Goal: Navigation & Orientation: Find specific page/section

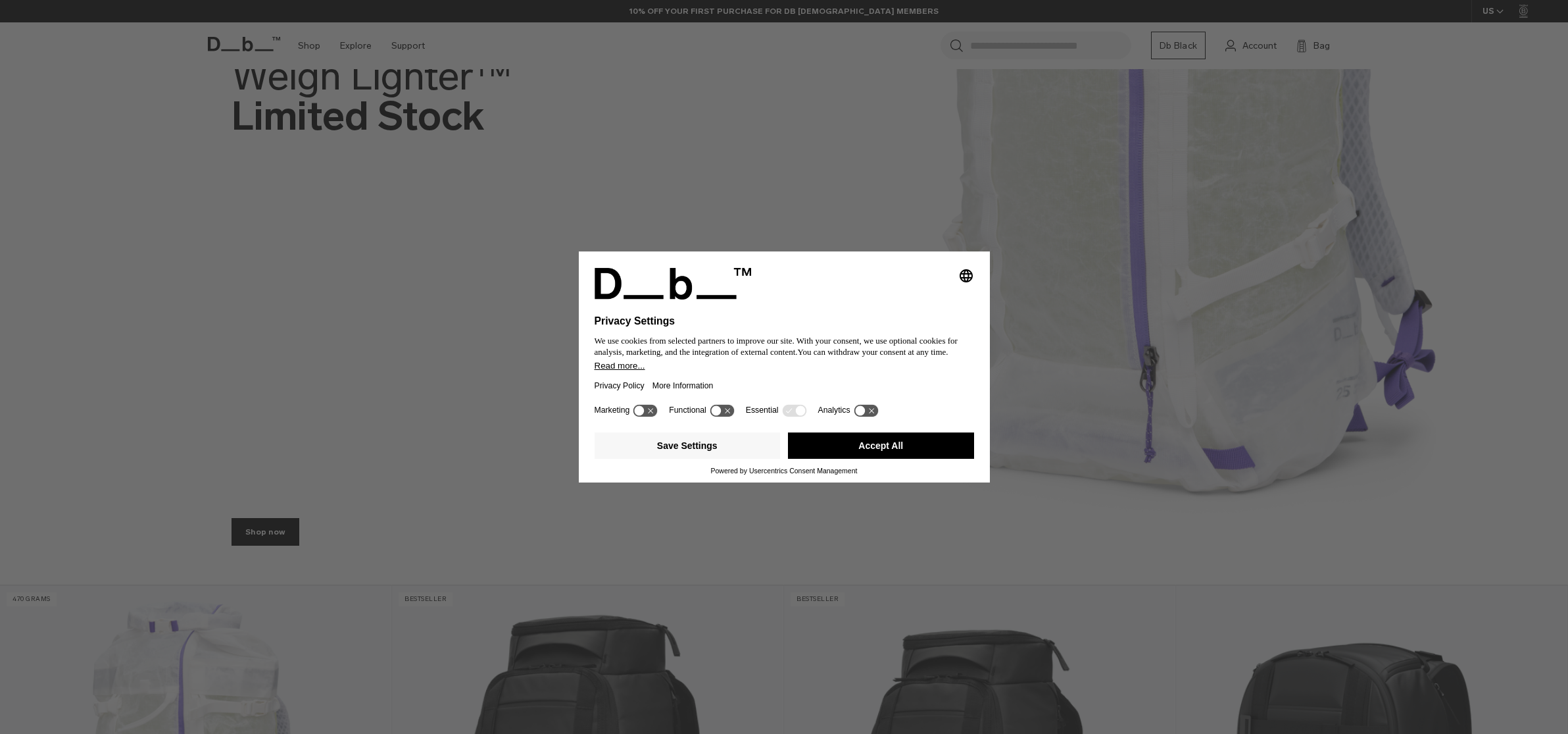
click at [922, 443] on button "Accept All" at bounding box center [880, 445] width 186 height 26
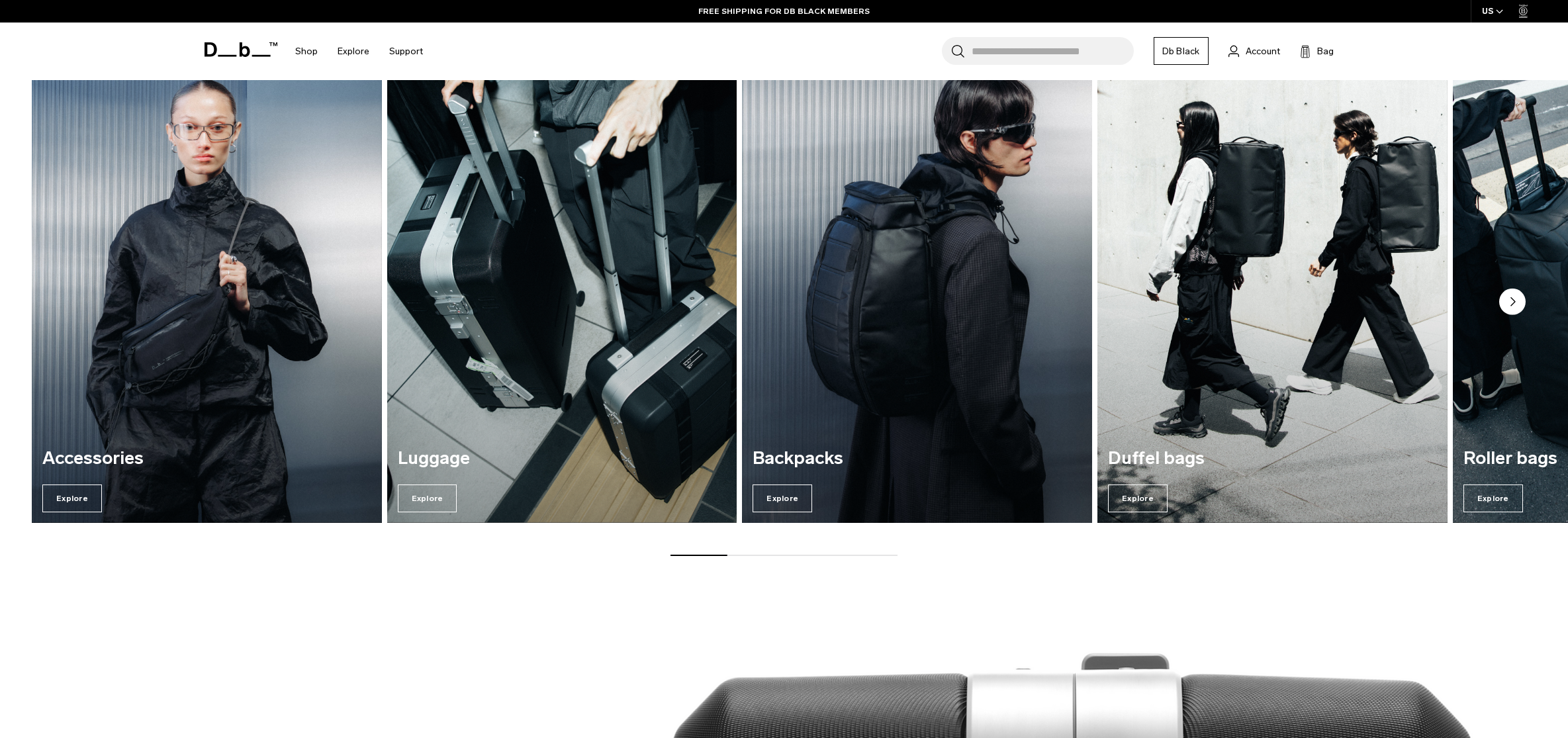
scroll to position [1487, 0]
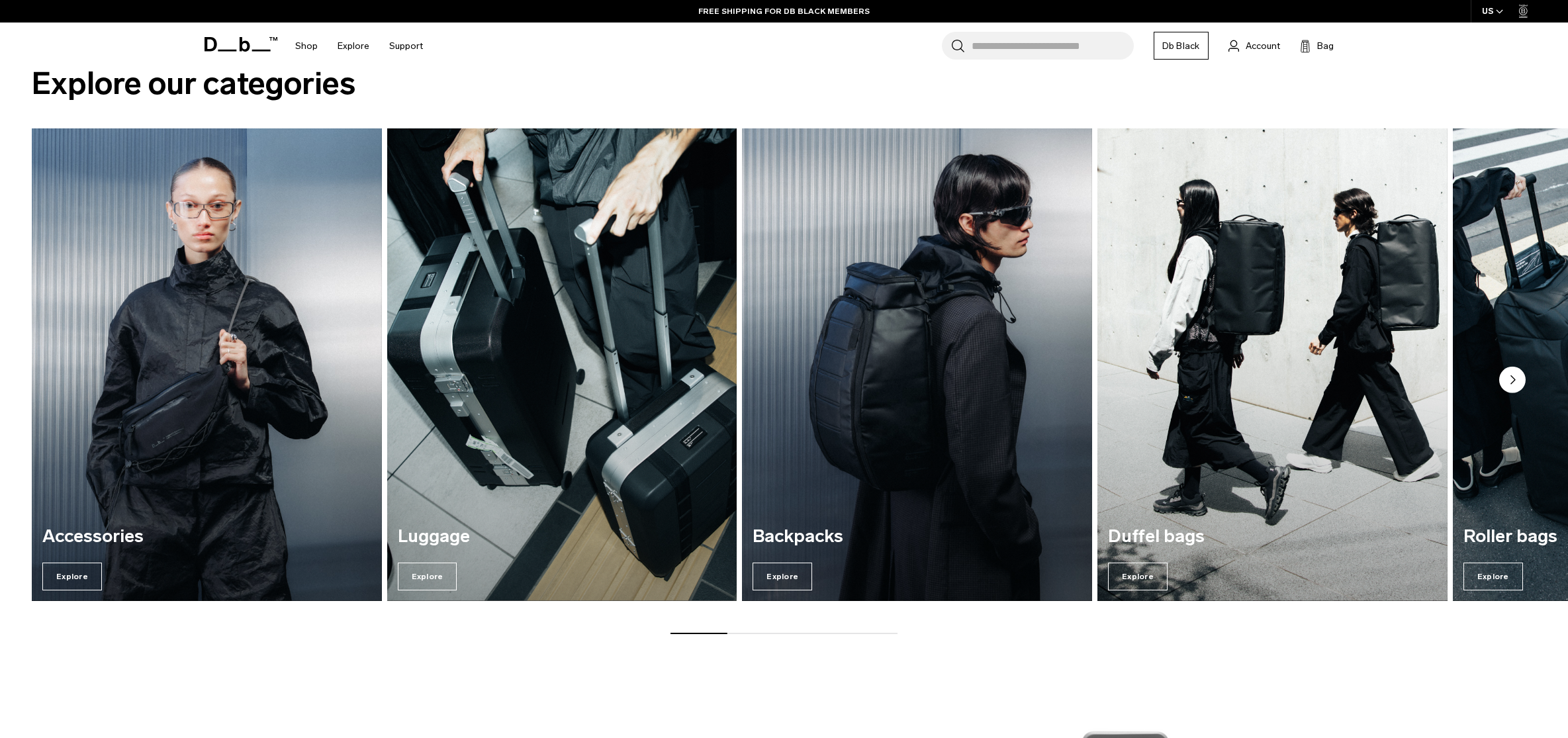
click at [1517, 377] on circle "Next slide" at bounding box center [1512, 379] width 26 height 26
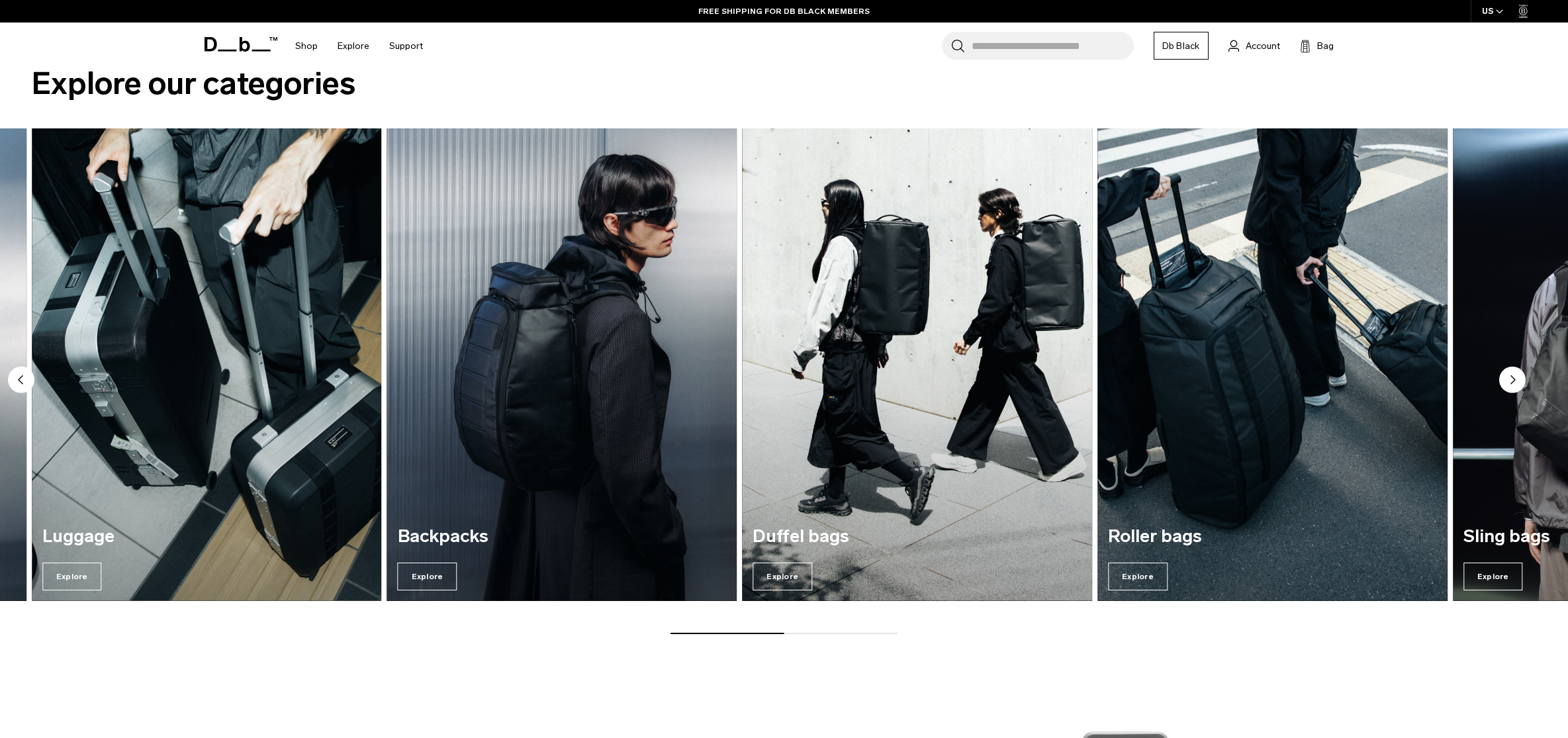
click at [1516, 377] on circle "Next slide" at bounding box center [1512, 379] width 26 height 26
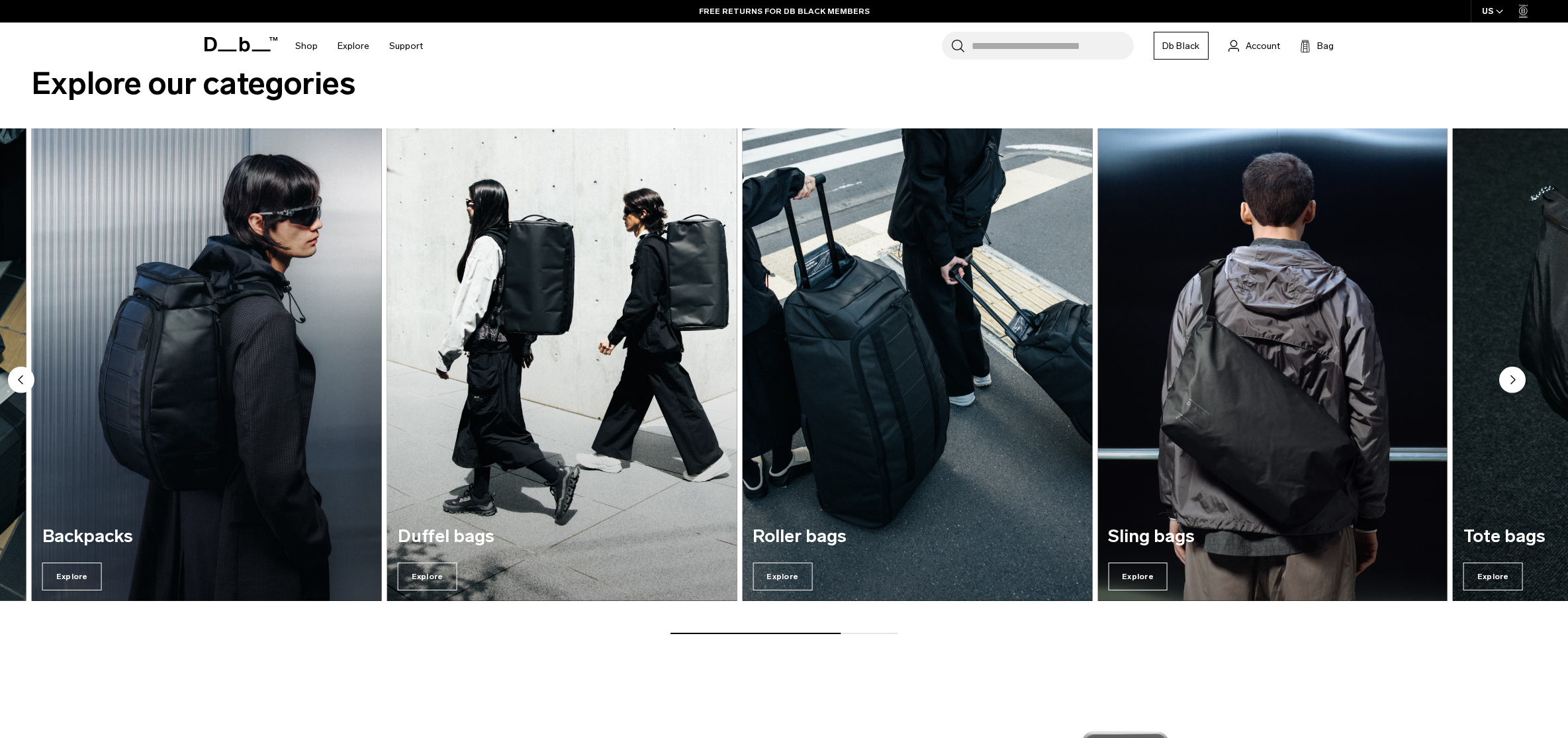
click at [1516, 377] on circle "Next slide" at bounding box center [1512, 379] width 26 height 26
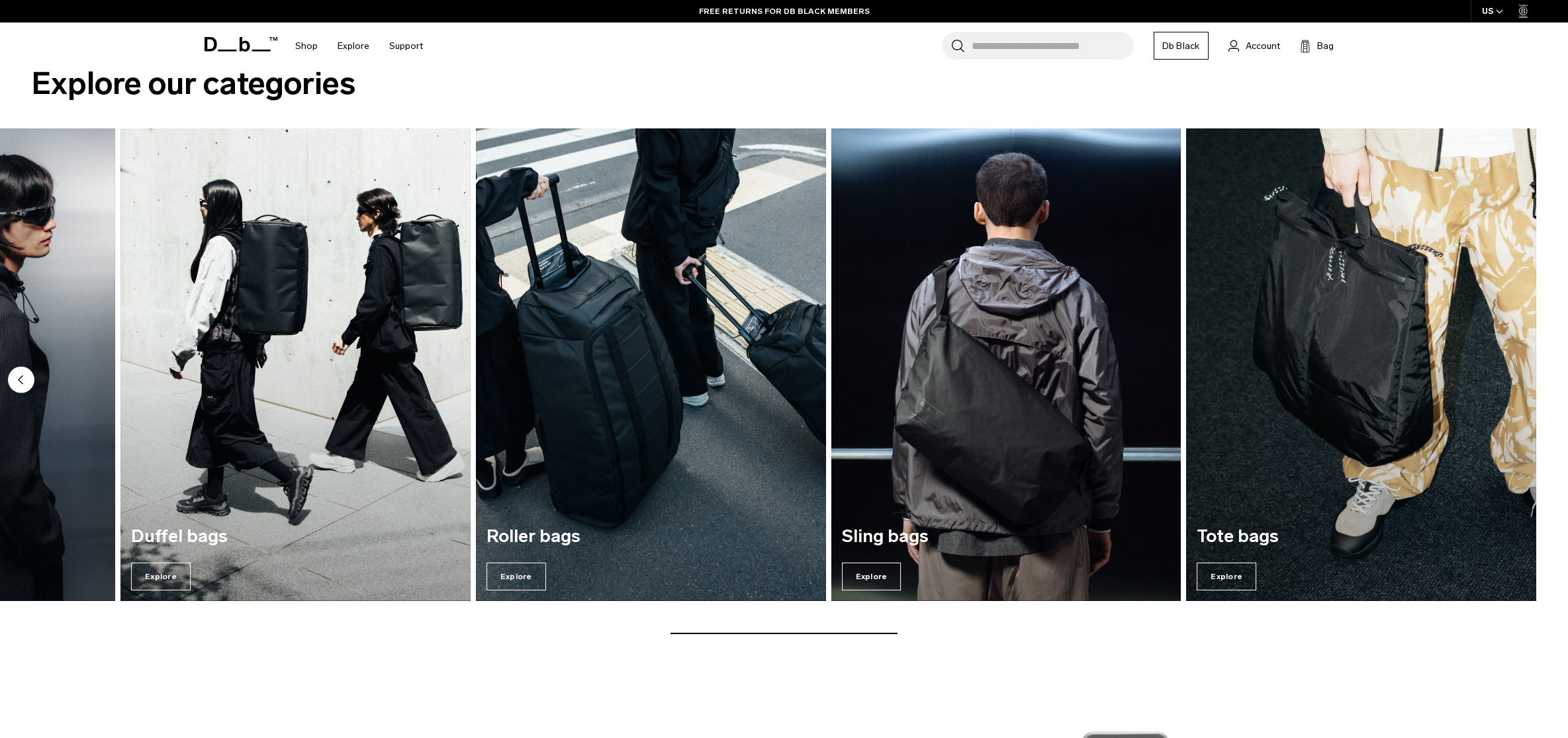
click at [1516, 377] on img "7 / 7" at bounding box center [1361, 365] width 350 height 473
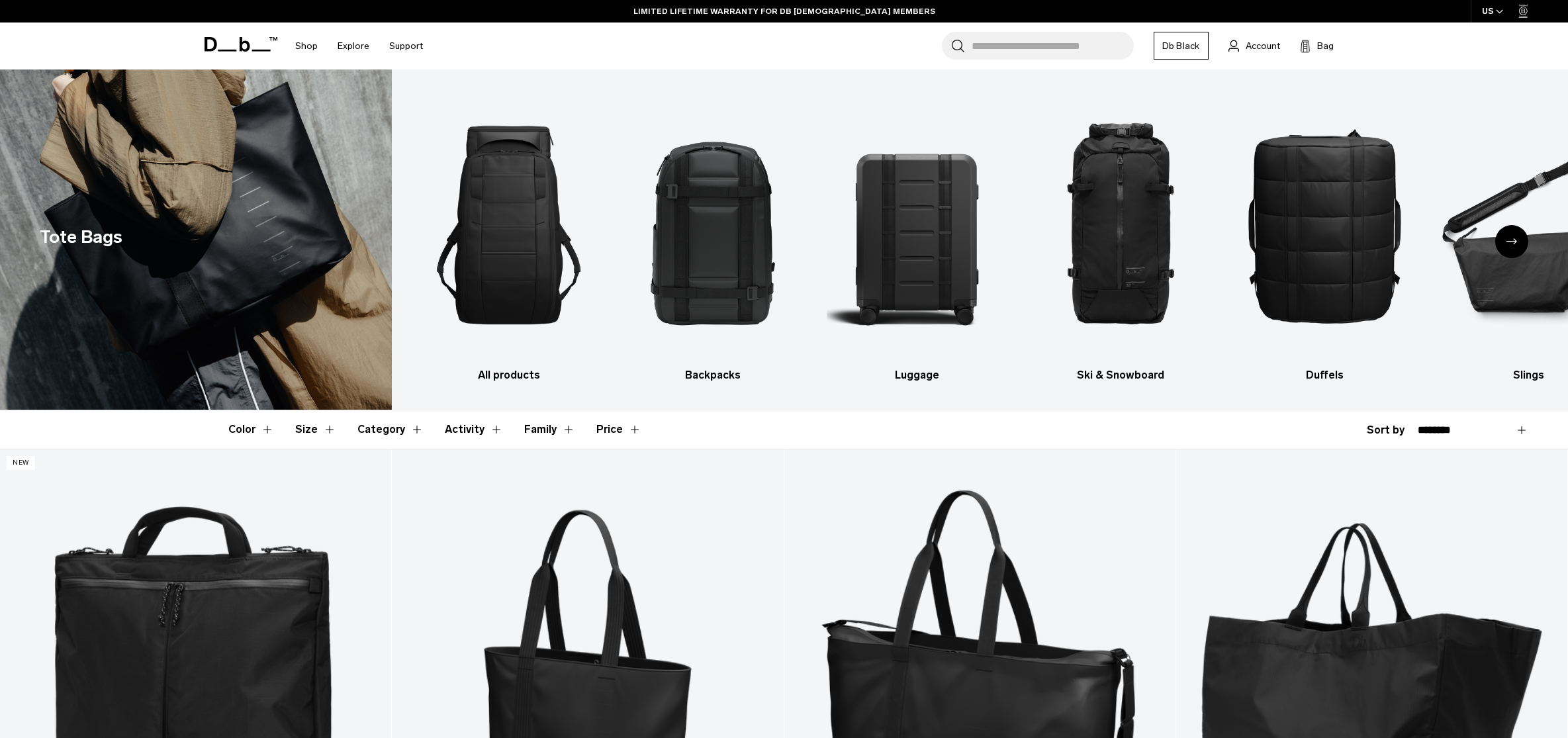
click at [1514, 249] on div "Next slide" at bounding box center [1512, 241] width 33 height 33
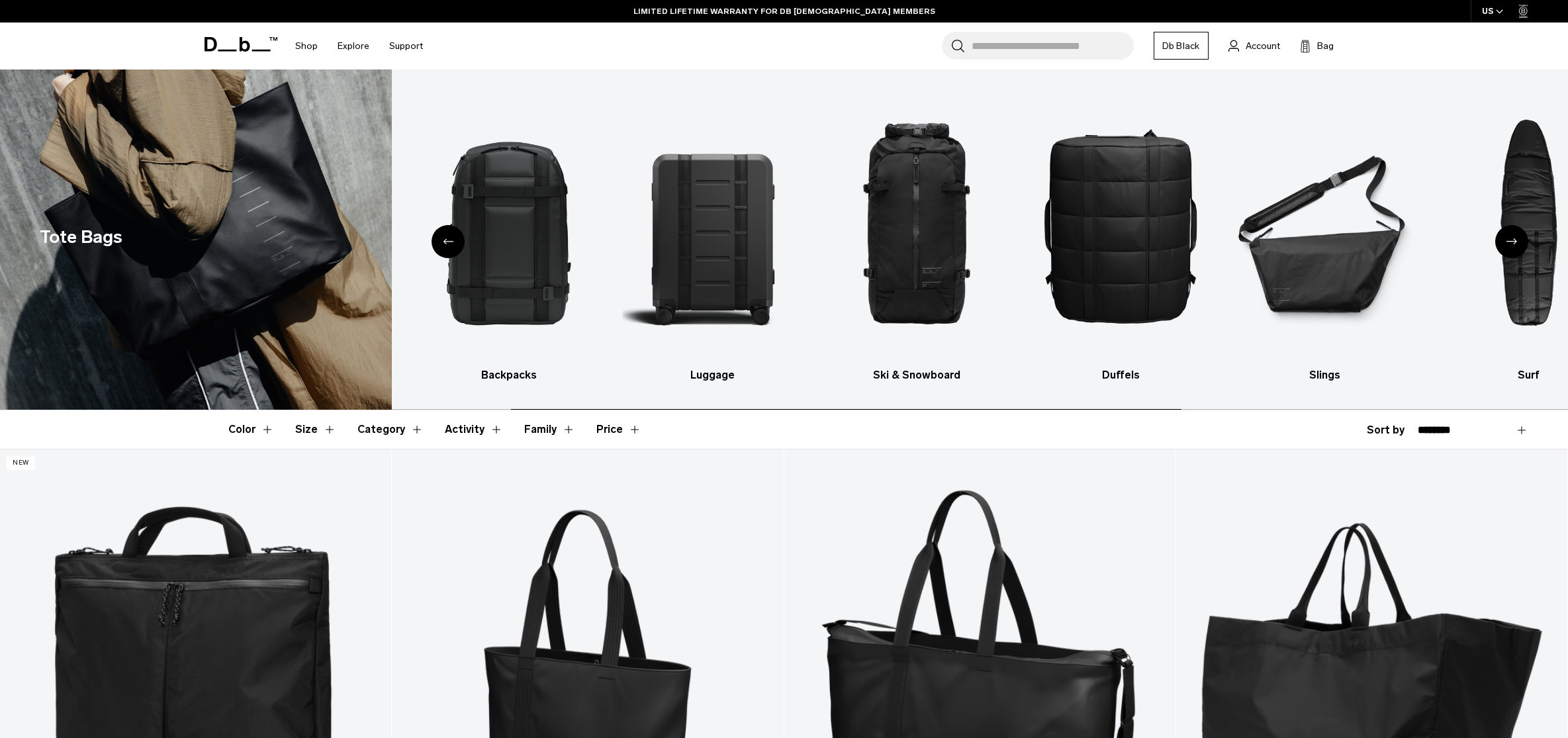
click at [1515, 249] on div "Next slide" at bounding box center [1512, 241] width 33 height 33
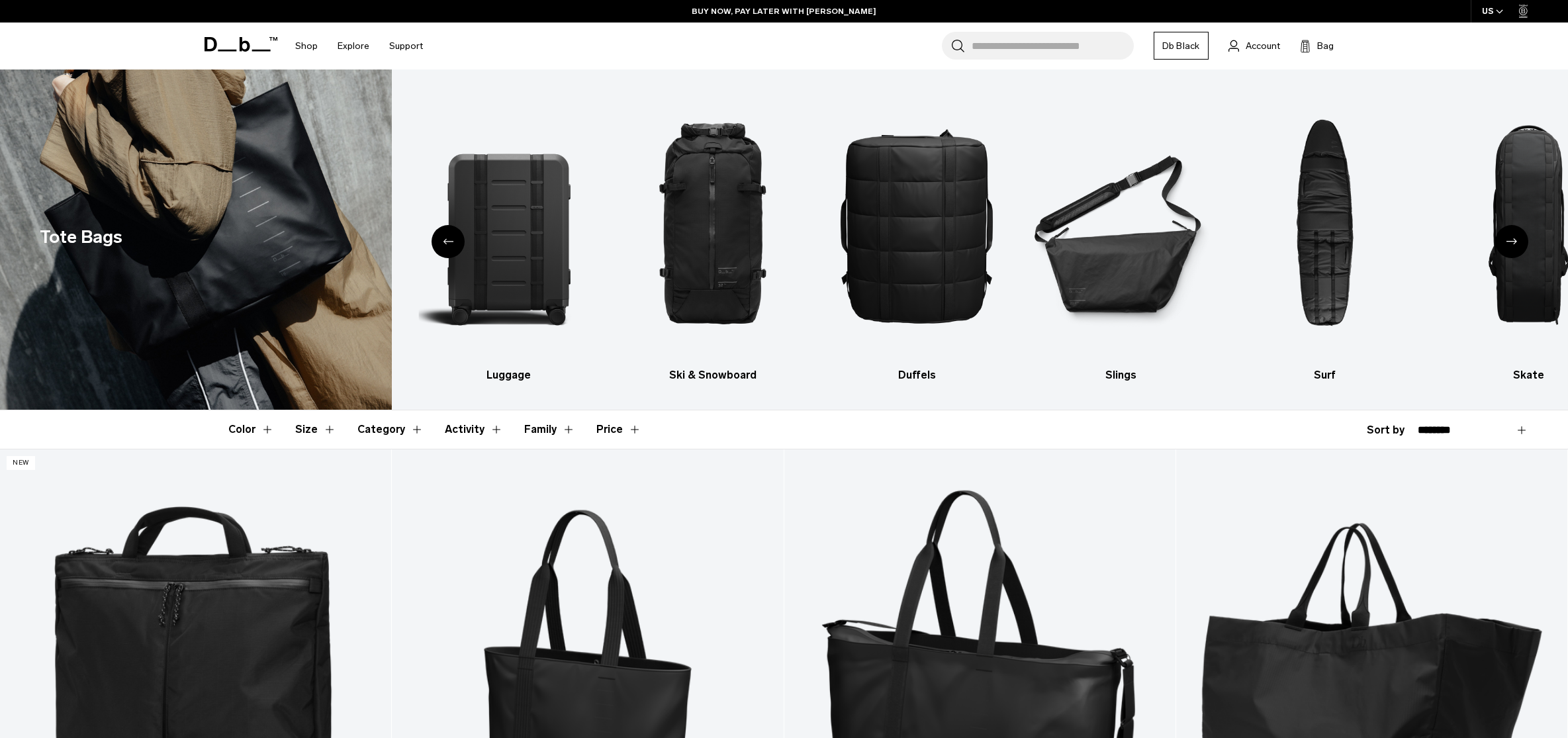
click at [1514, 249] on div "Next slide" at bounding box center [1512, 241] width 33 height 33
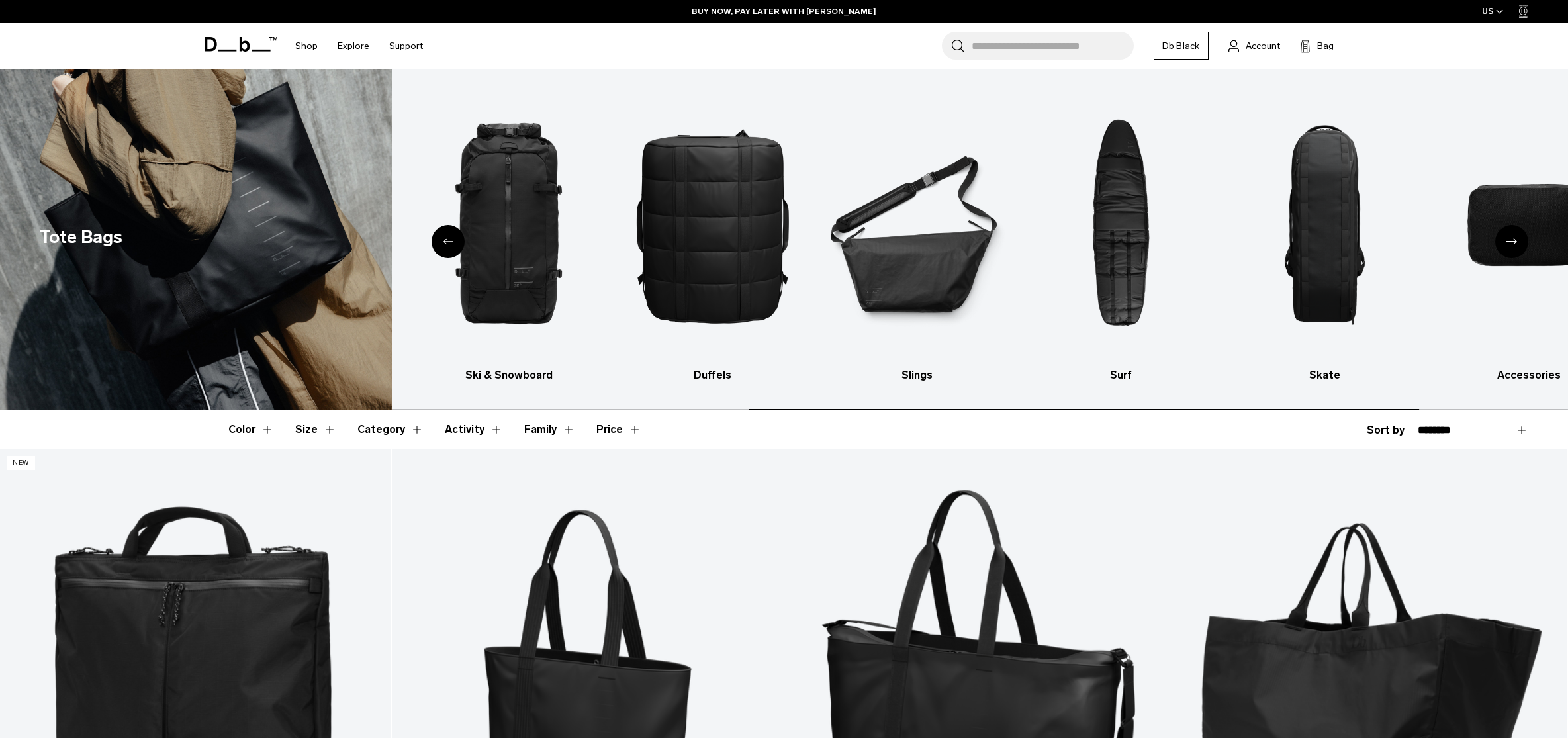
click at [1514, 249] on div "Next slide" at bounding box center [1512, 241] width 33 height 33
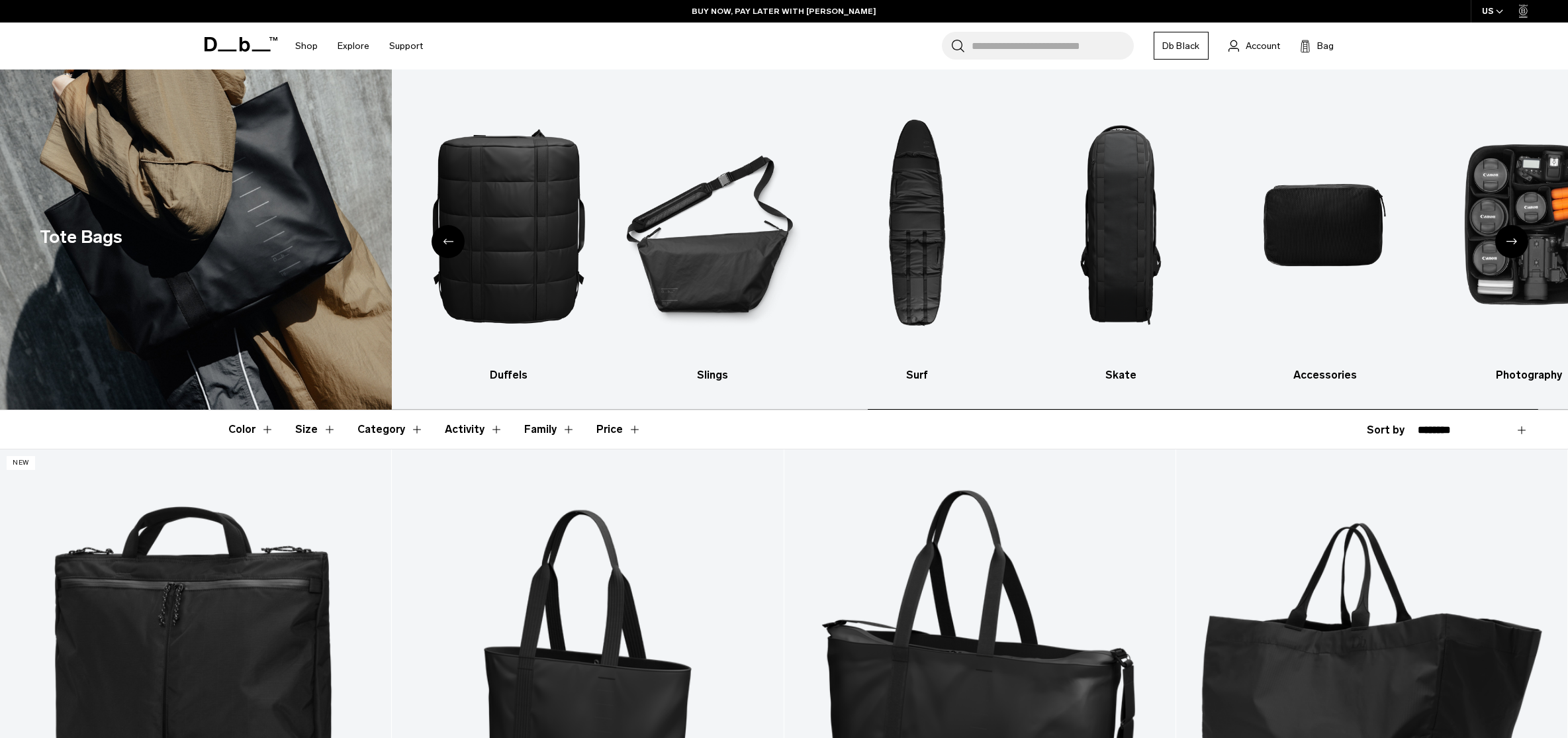
click at [1514, 249] on div "Next slide" at bounding box center [1512, 241] width 33 height 33
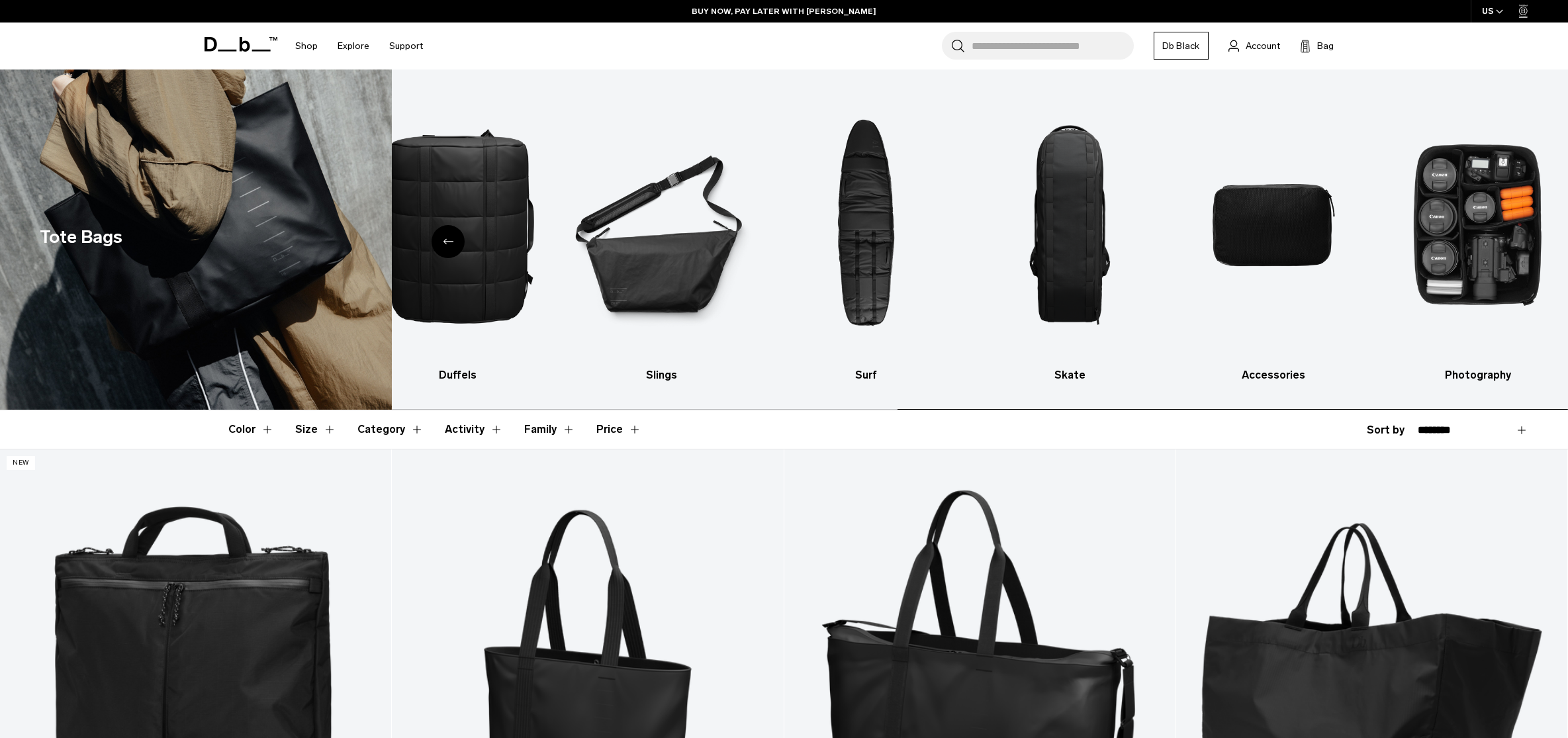
click at [1514, 249] on img "10 / 10" at bounding box center [1478, 225] width 180 height 271
click at [1471, 174] on img "10 / 10" at bounding box center [1478, 225] width 180 height 271
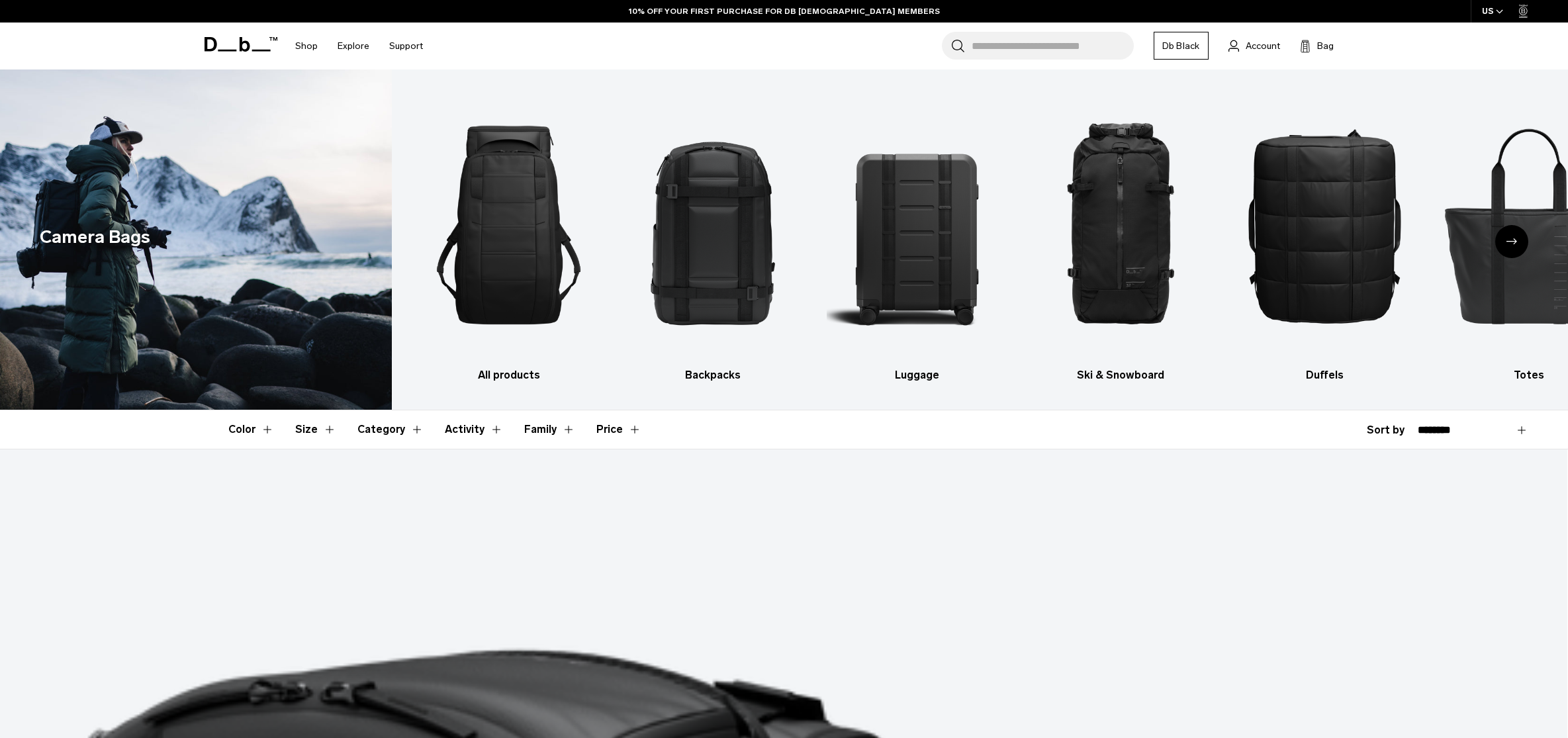
click at [229, 46] on icon at bounding box center [240, 44] width 73 height 15
